Goal: Entertainment & Leisure: Browse casually

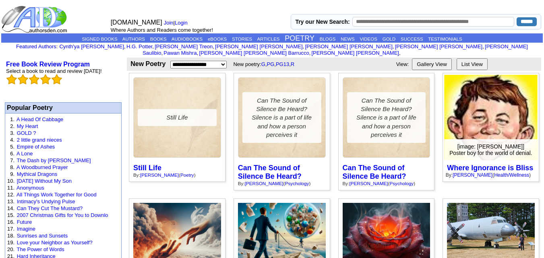
drag, startPoint x: 391, startPoint y: 137, endPoint x: 487, endPoint y: 119, distance: 97.1
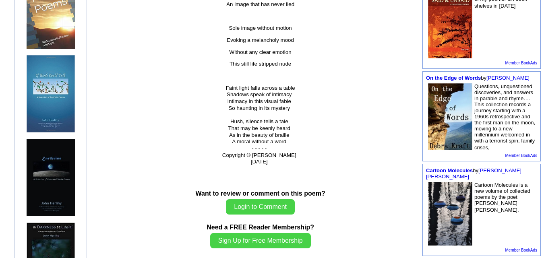
scroll to position [308, 0]
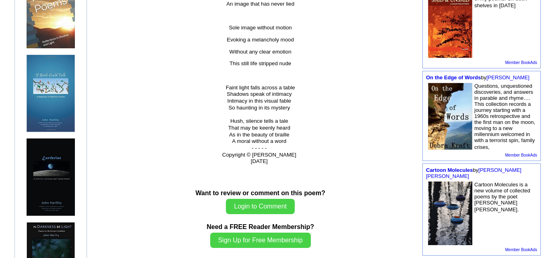
drag, startPoint x: 347, startPoint y: 155, endPoint x: 350, endPoint y: 140, distance: 15.3
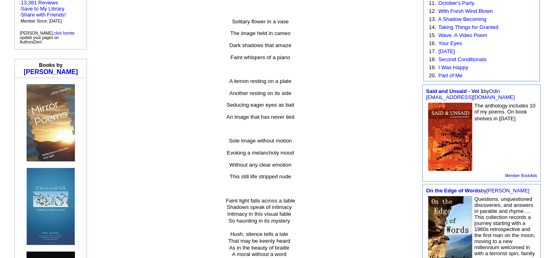
scroll to position [0, 0]
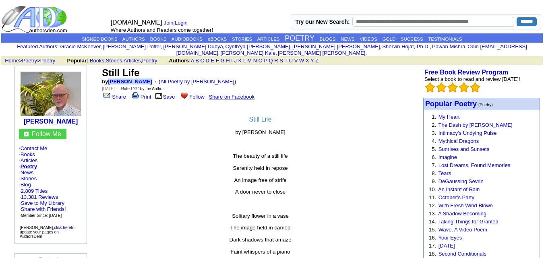
drag, startPoint x: 109, startPoint y: 73, endPoint x: 141, endPoint y: 74, distance: 31.4
click at [141, 79] on font "by John Herlihy" at bounding box center [127, 82] width 50 height 6
copy link "John Herlihy"
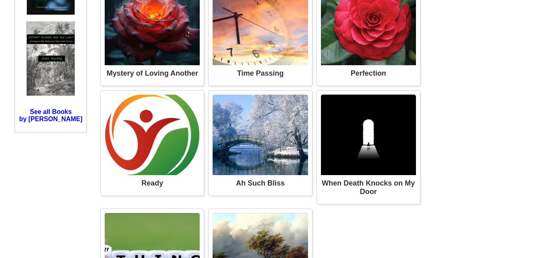
scroll to position [704, 0]
